Goal: Find specific page/section: Find specific page/section

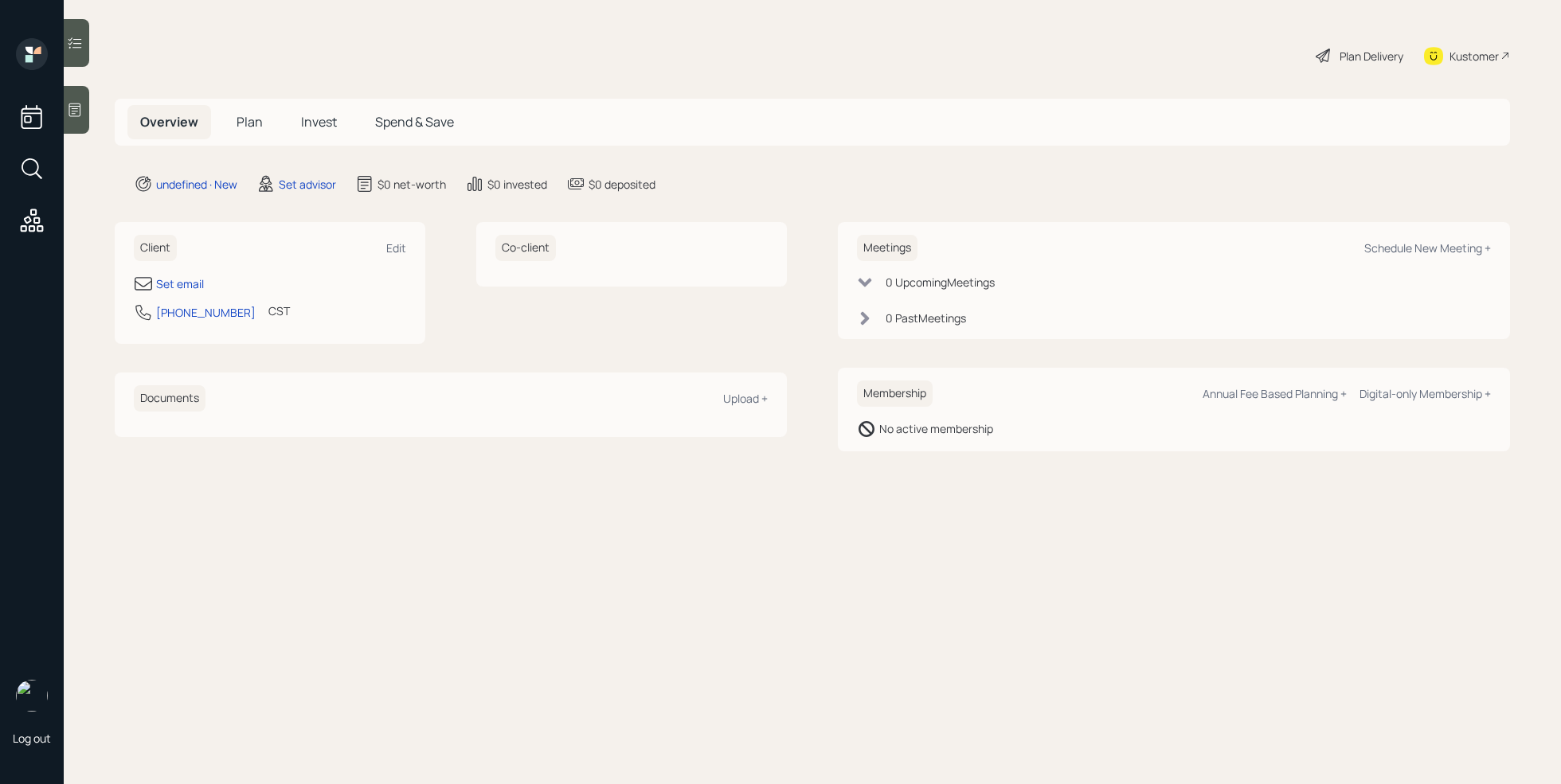
click at [85, 113] on div at bounding box center [76, 110] width 26 height 47
